Goal: Find specific fact: Find specific page/section

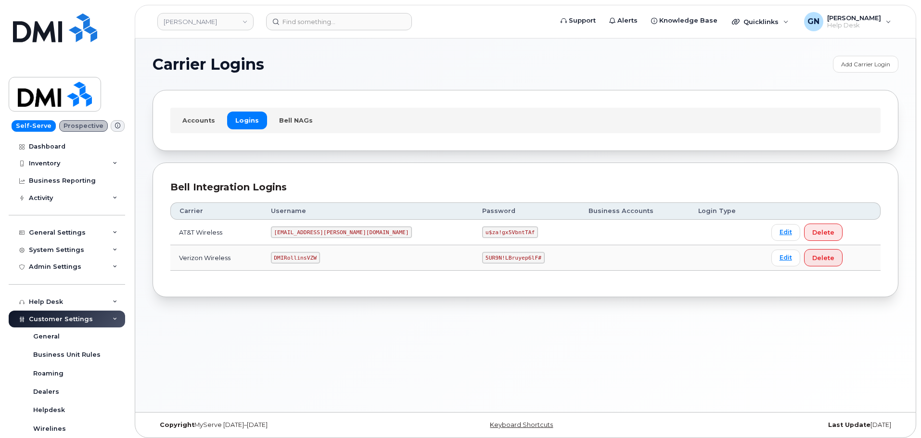
click at [308, 257] on code "DMIRollinsVZW" at bounding box center [295, 258] width 49 height 12
copy code "DMIRollinsVZW"
click at [482, 258] on code "5UR9N!LBruyep6lF#" at bounding box center [513, 258] width 63 height 12
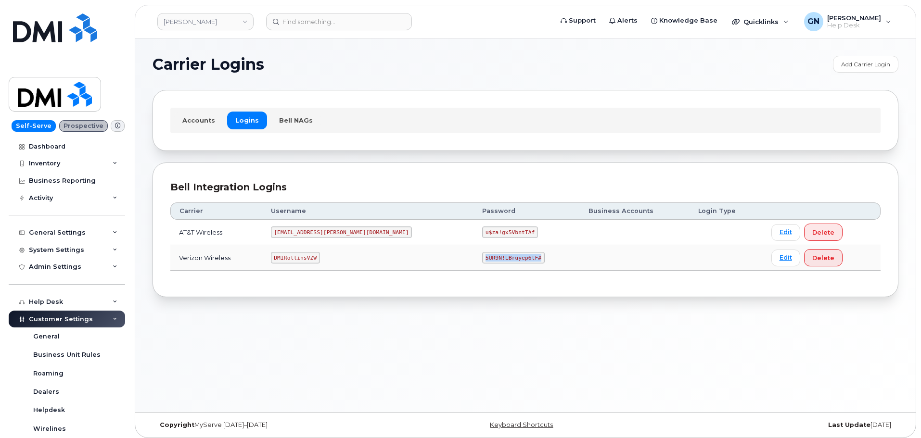
click at [482, 258] on code "5UR9N!LBruyep6lF#" at bounding box center [513, 258] width 63 height 12
copy code "5UR9N!LBruyep6lF#"
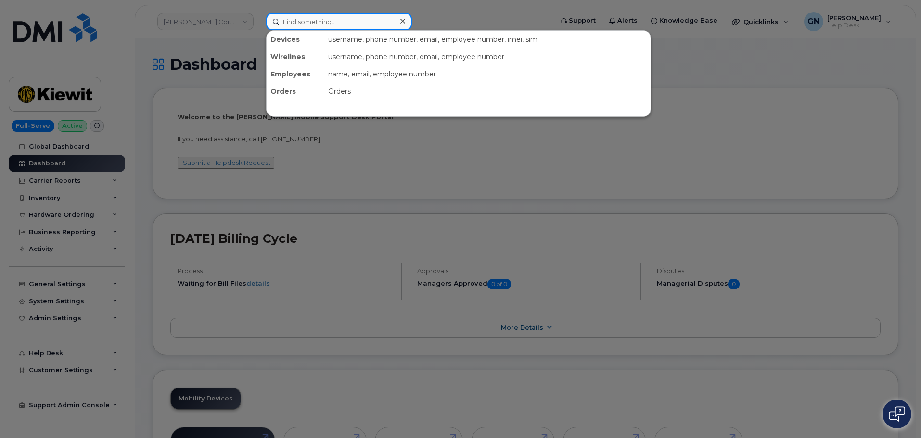
drag, startPoint x: 292, startPoint y: 23, endPoint x: 270, endPoint y: 14, distance: 24.2
click at [293, 22] on input at bounding box center [339, 21] width 146 height 17
paste input "2402477148"
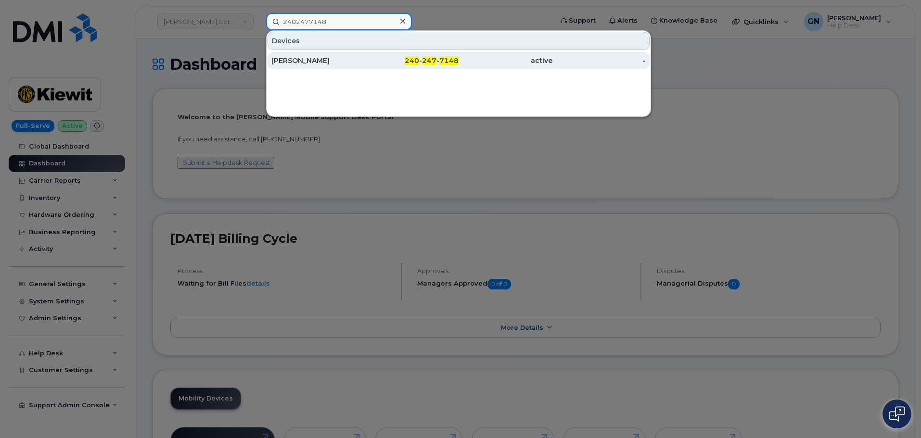
type input "2402477148"
click at [352, 59] on div "JENNIFER KOSS" at bounding box center [318, 61] width 94 height 10
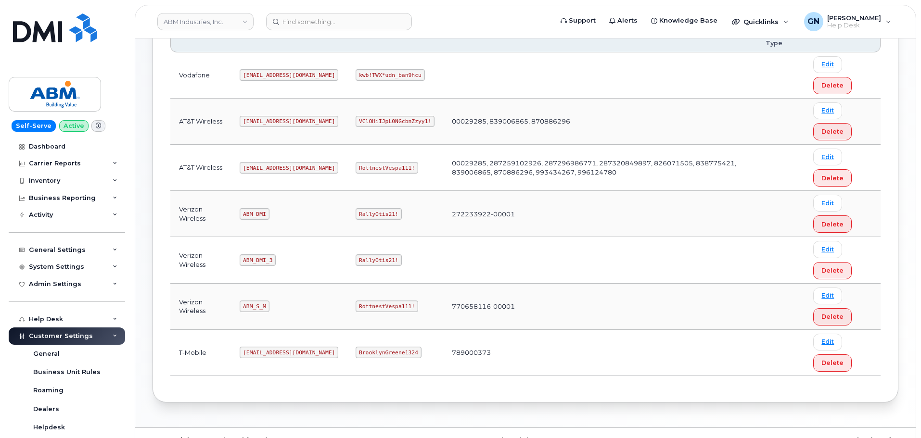
scroll to position [193, 0]
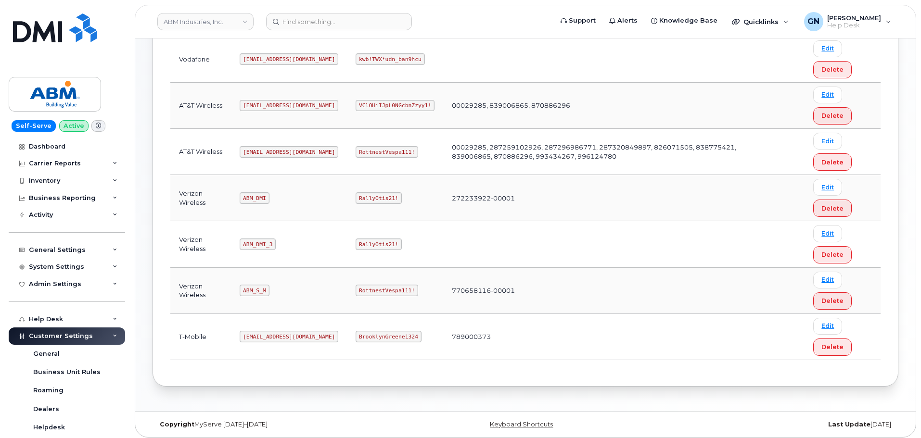
click at [255, 291] on code "ABM_S_M" at bounding box center [254, 291] width 29 height 12
copy code "ABM_S_M"
click at [356, 289] on code "RottnestVespa111!" at bounding box center [387, 291] width 63 height 12
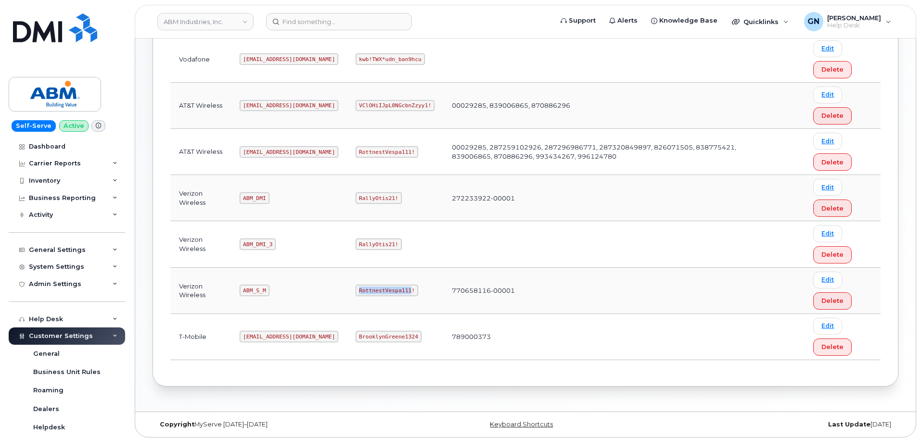
click at [356, 289] on code "RottnestVespa111!" at bounding box center [387, 291] width 63 height 12
copy code "RottnestVespa111!"
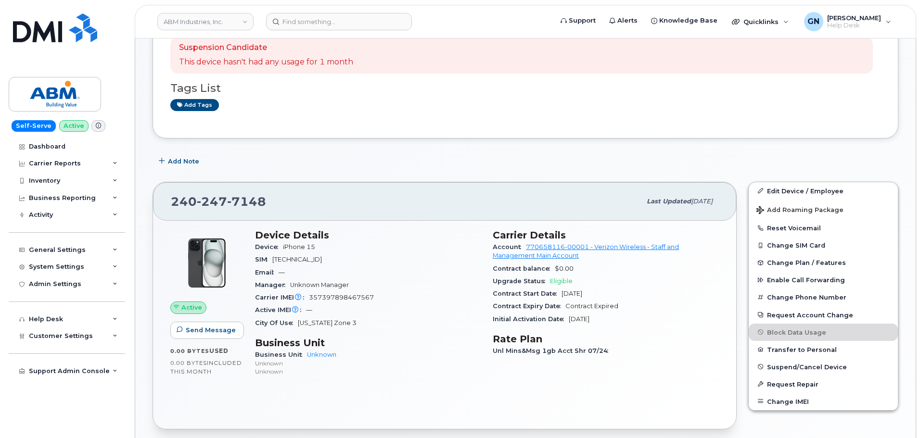
scroll to position [144, 0]
